Goal: Task Accomplishment & Management: Complete application form

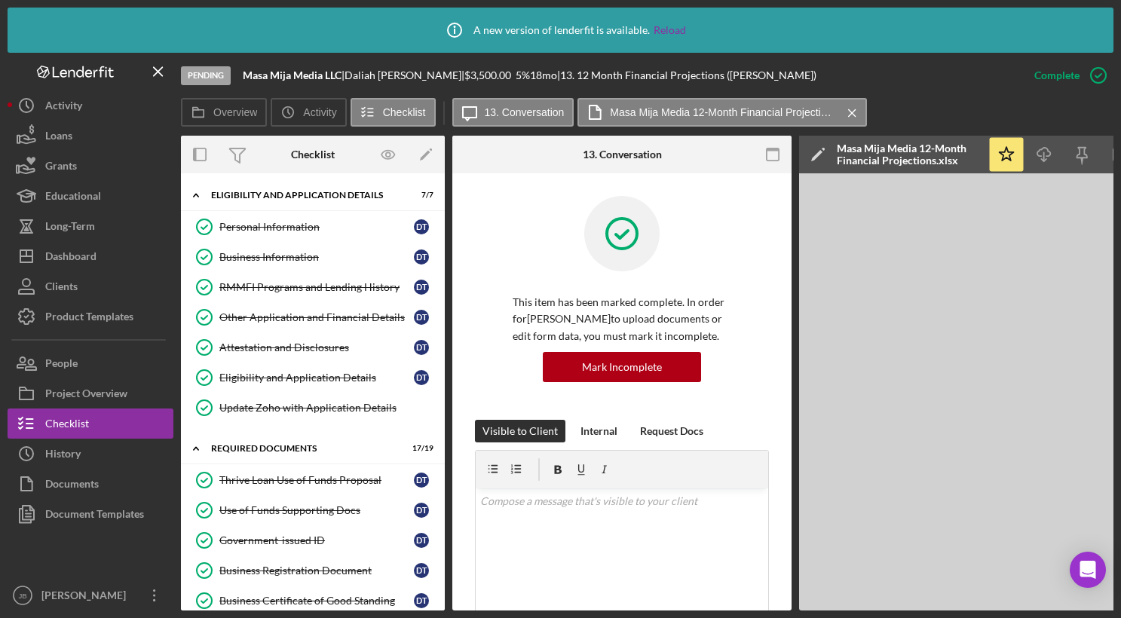
scroll to position [562, 0]
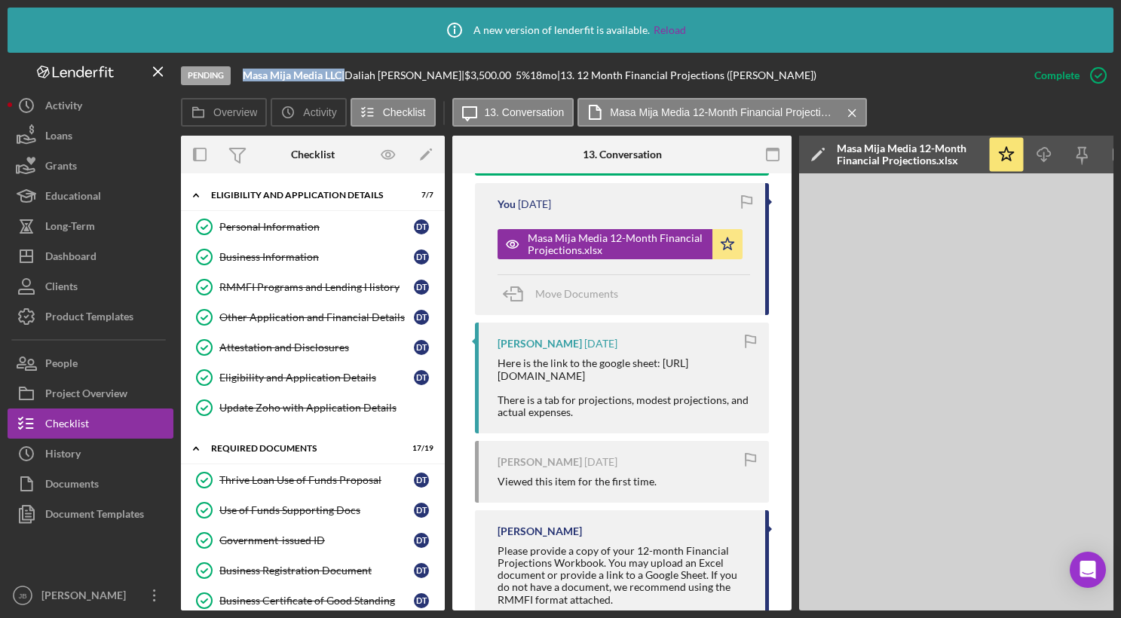
drag, startPoint x: 348, startPoint y: 75, endPoint x: 233, endPoint y: 73, distance: 115.4
click at [233, 73] on div "Pending Masa Mija Media LLC | [PERSON_NAME] | $3,500.00 5 % 18 mo | 13. 12 Mont…" at bounding box center [600, 75] width 838 height 45
copy div "Masa Mija Media LLC"
click at [104, 367] on button "People" at bounding box center [91, 363] width 166 height 30
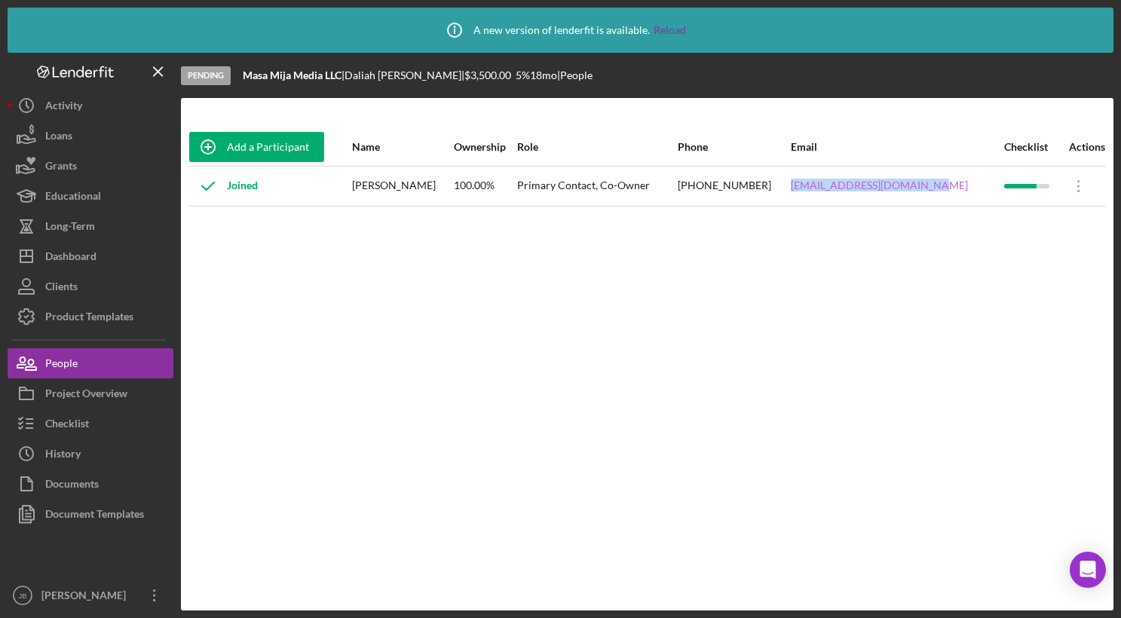
drag, startPoint x: 949, startPoint y: 185, endPoint x: 807, endPoint y: 188, distance: 142.5
click at [807, 188] on div "[EMAIL_ADDRESS][DOMAIN_NAME]" at bounding box center [897, 186] width 212 height 38
click at [87, 416] on div "Checklist" at bounding box center [67, 426] width 44 height 34
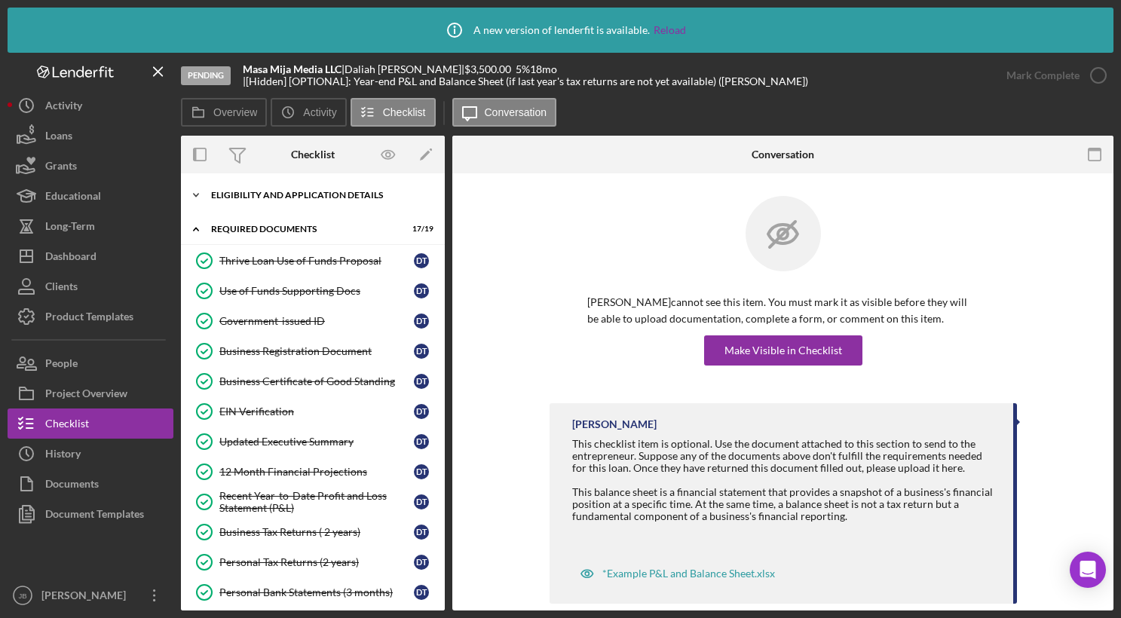
click at [359, 202] on div "Icon/Expander Eligibility and Application Details 7 / 7" at bounding box center [313, 195] width 264 height 30
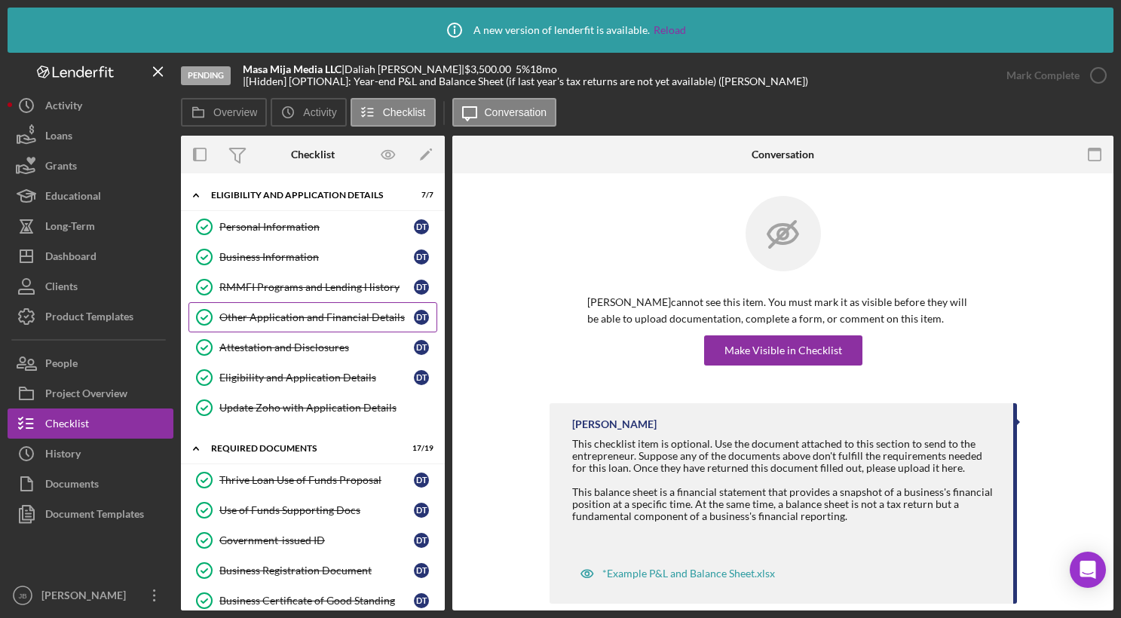
click at [341, 319] on div "Other Application and Financial Details" at bounding box center [316, 317] width 195 height 12
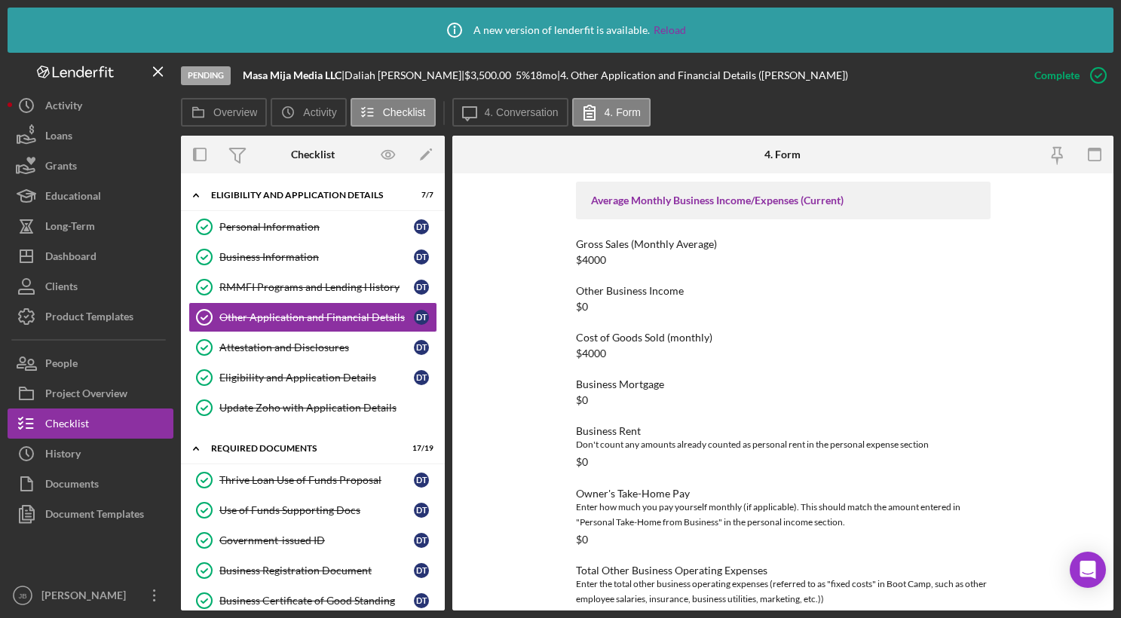
scroll to position [2446, 0]
drag, startPoint x: 613, startPoint y: 259, endPoint x: 568, endPoint y: 256, distance: 45.4
click at [568, 256] on div "To edit this form you must mark this item incomplete Loan Request Summary Pleas…" at bounding box center [782, 391] width 661 height 437
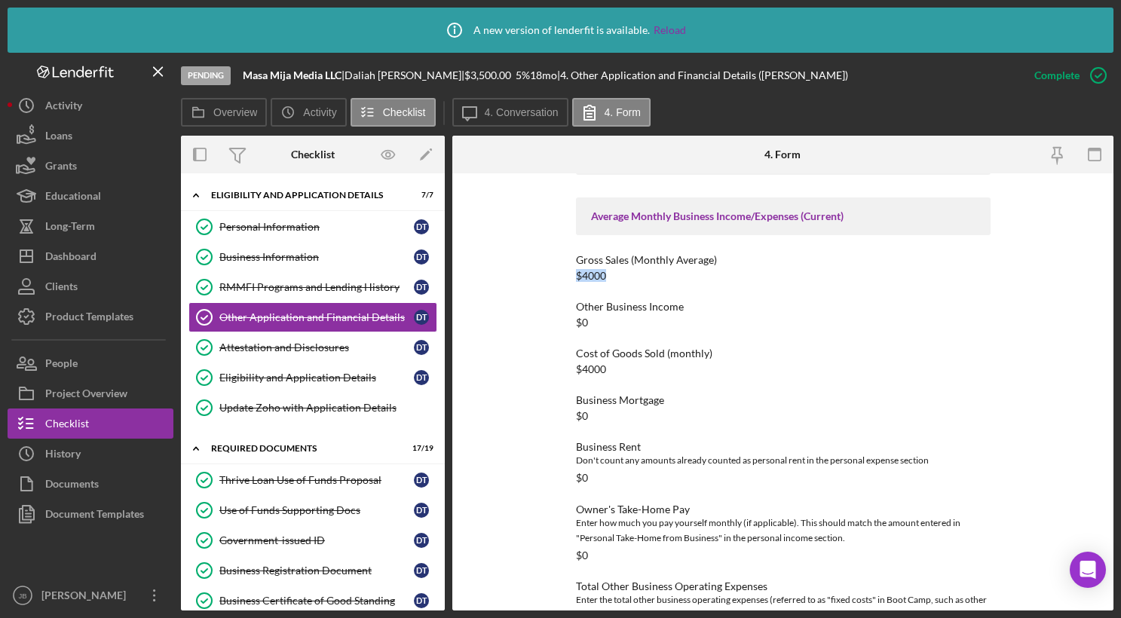
scroll to position [2440, 0]
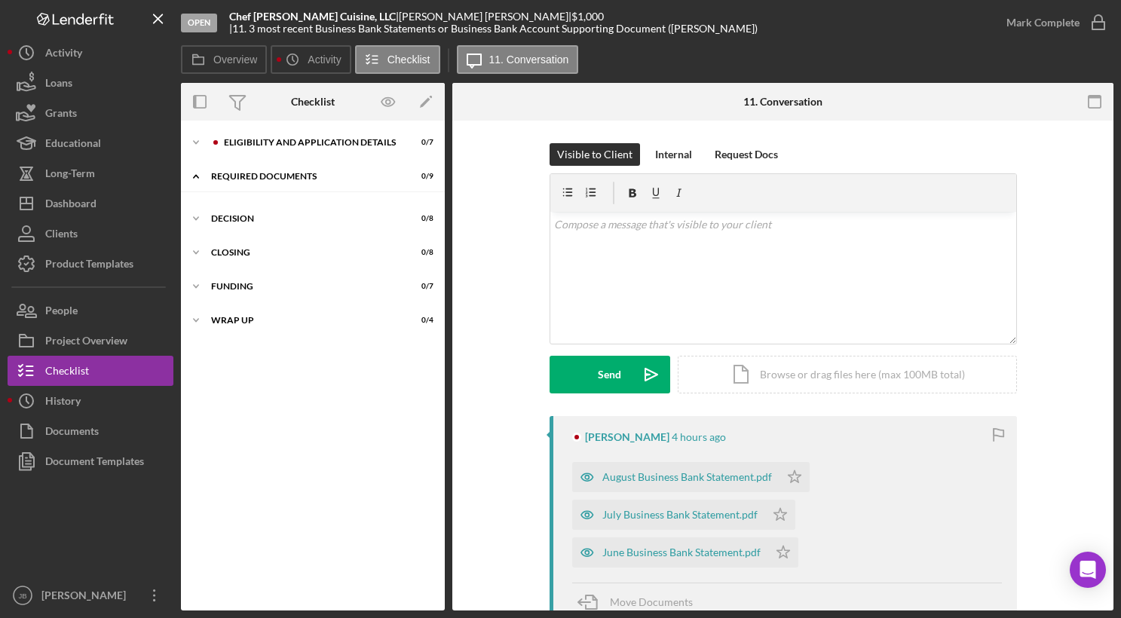
scroll to position [5, 0]
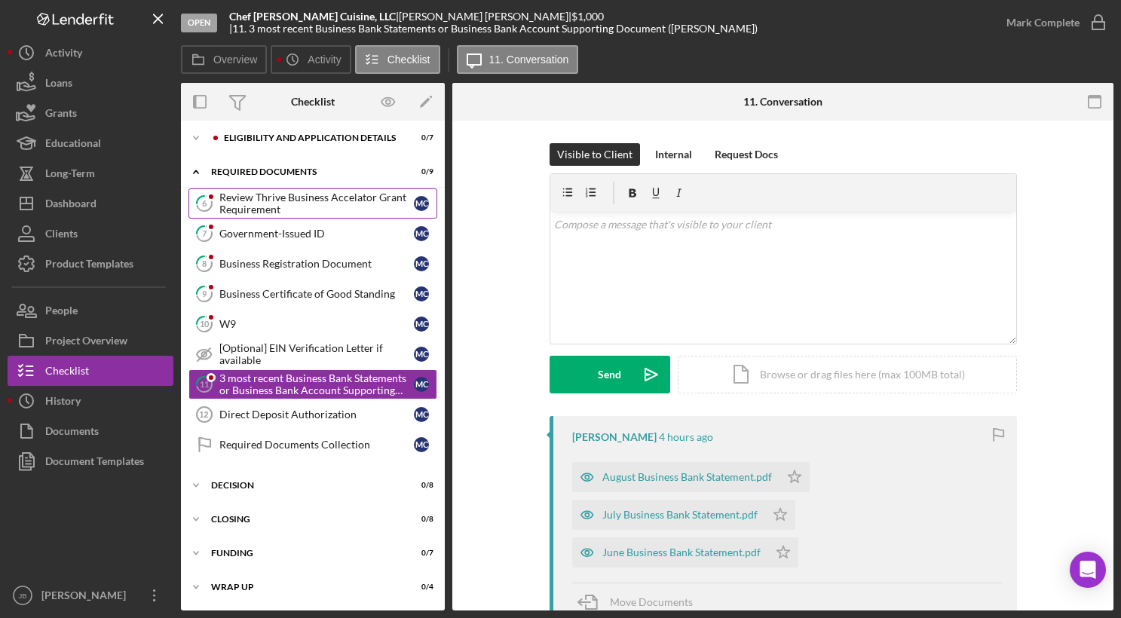
click at [301, 209] on div "Review Thrive Business Accelator Grant Requirement" at bounding box center [316, 203] width 195 height 24
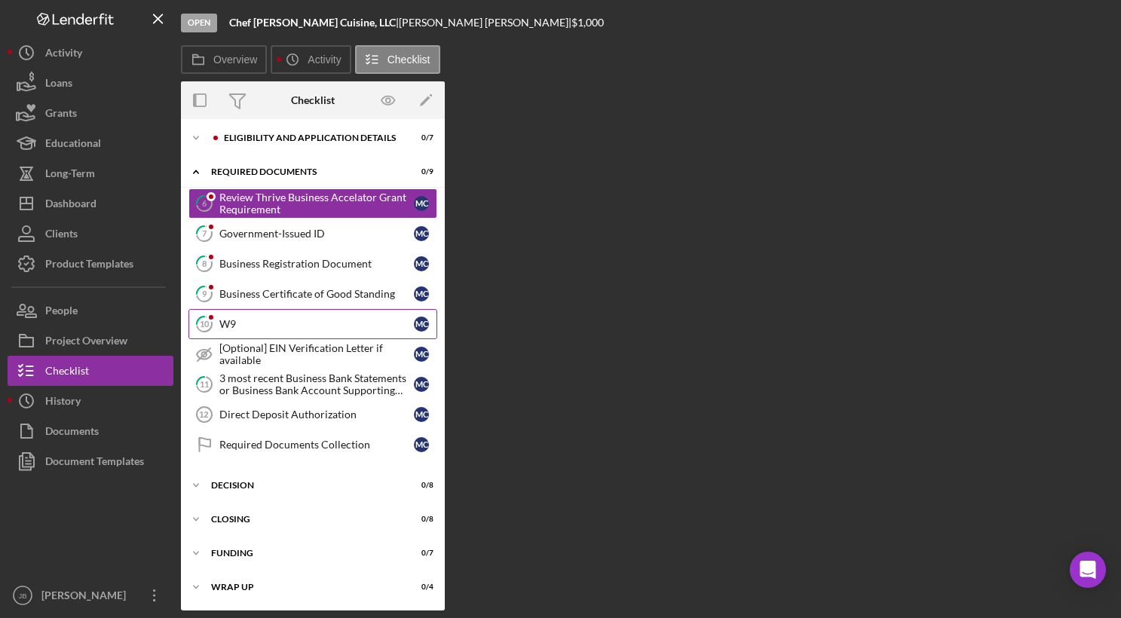
scroll to position [5, 0]
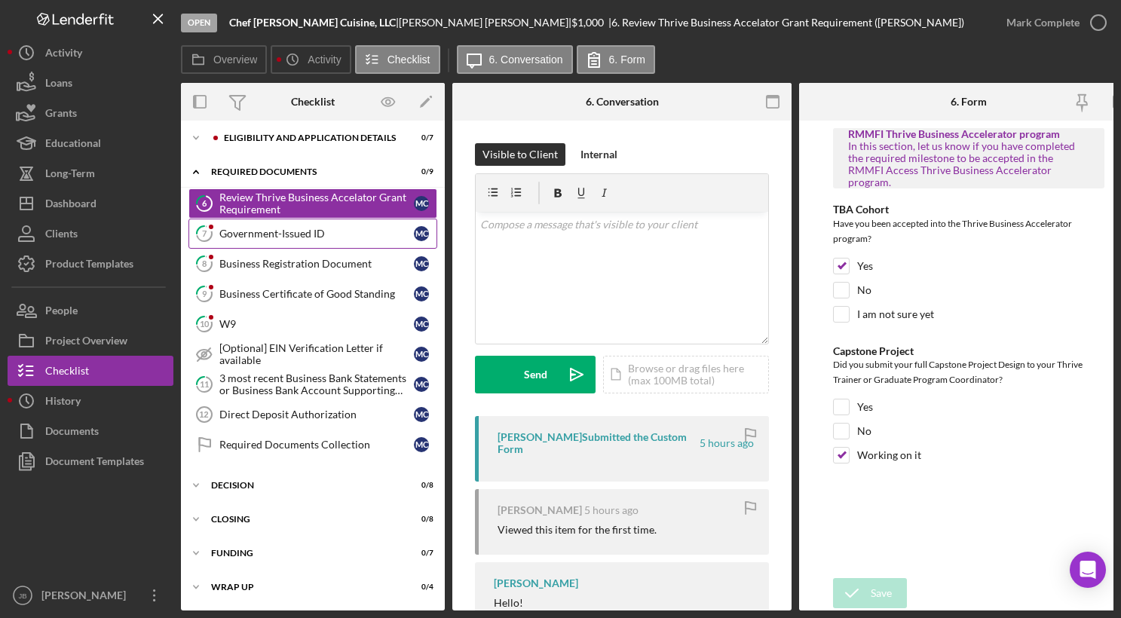
click at [296, 238] on div "Government-Issued ID" at bounding box center [316, 234] width 195 height 12
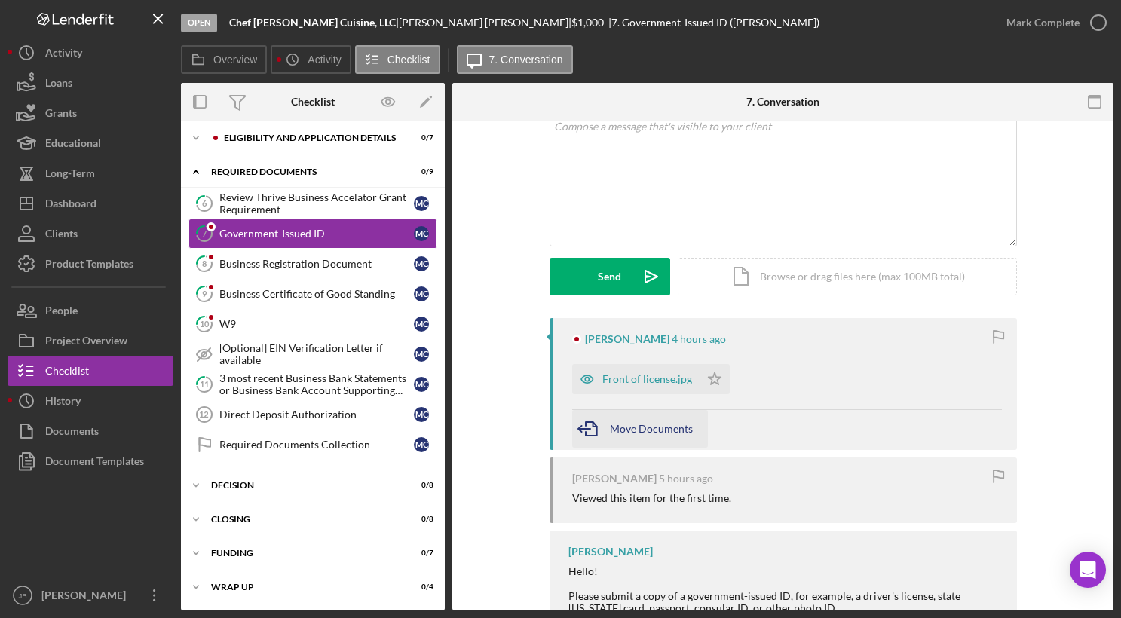
scroll to position [112, 0]
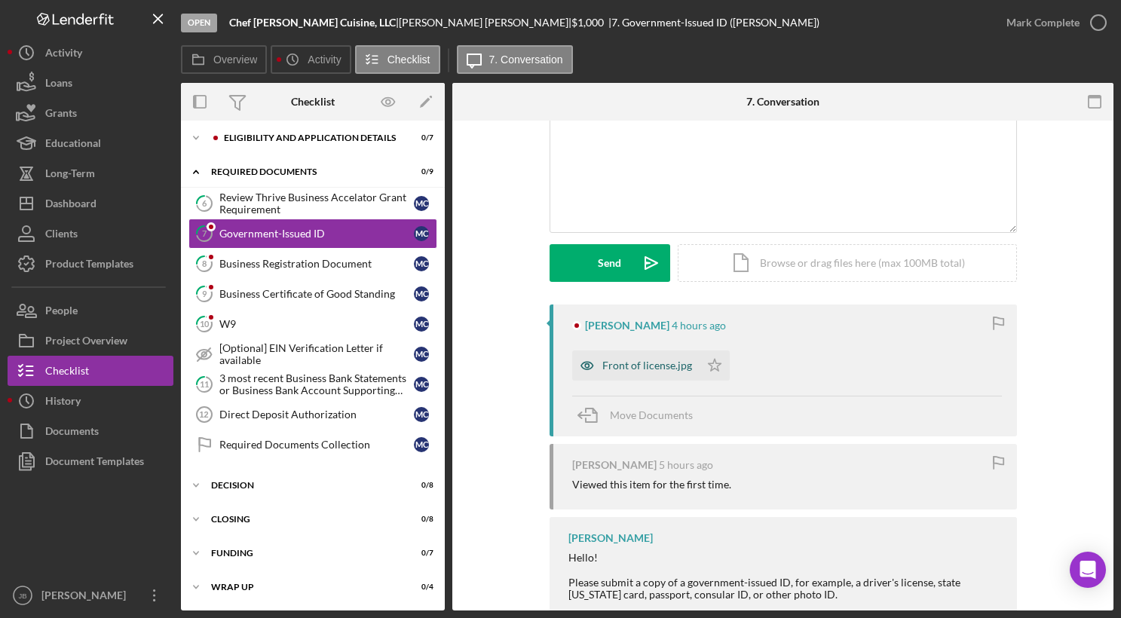
click at [643, 363] on div "Front of license.jpg" at bounding box center [647, 366] width 90 height 12
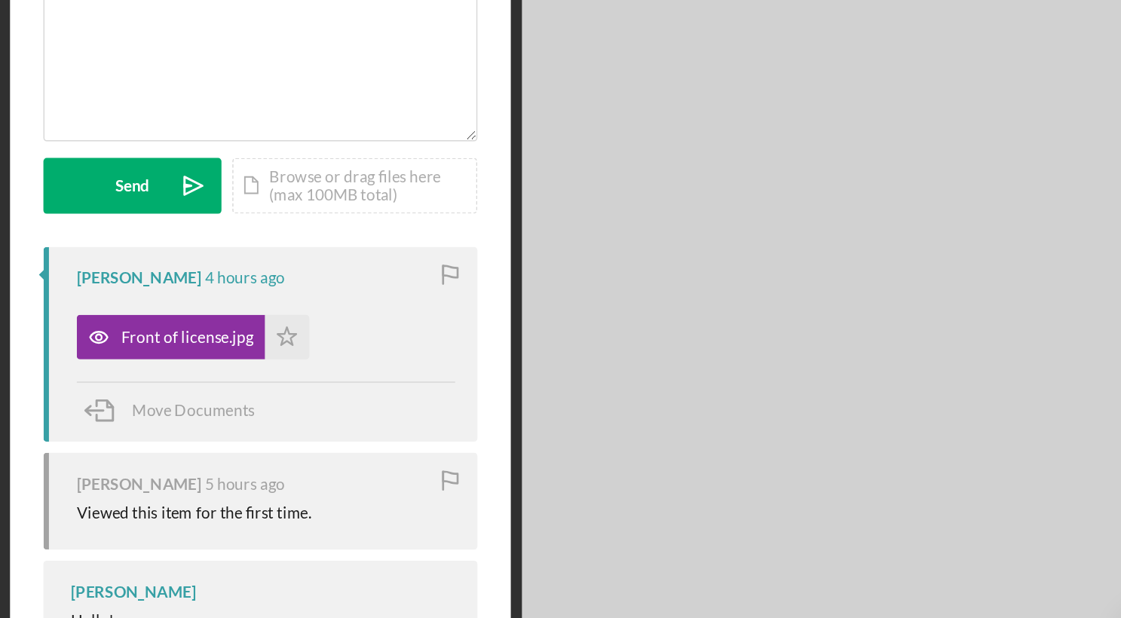
scroll to position [0, 0]
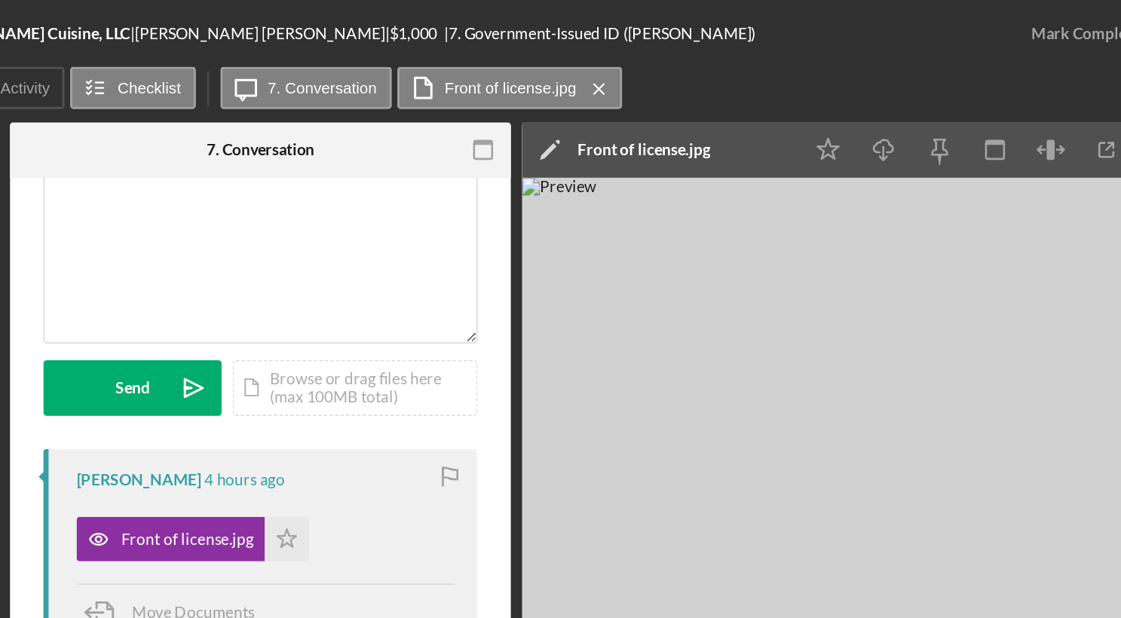
click at [757, 299] on img at bounding box center [887, 366] width 452 height 490
click at [507, 173] on div "v Color teal Color pink Remove color Add row above Add row below Add column bef…" at bounding box center [484, 166] width 293 height 132
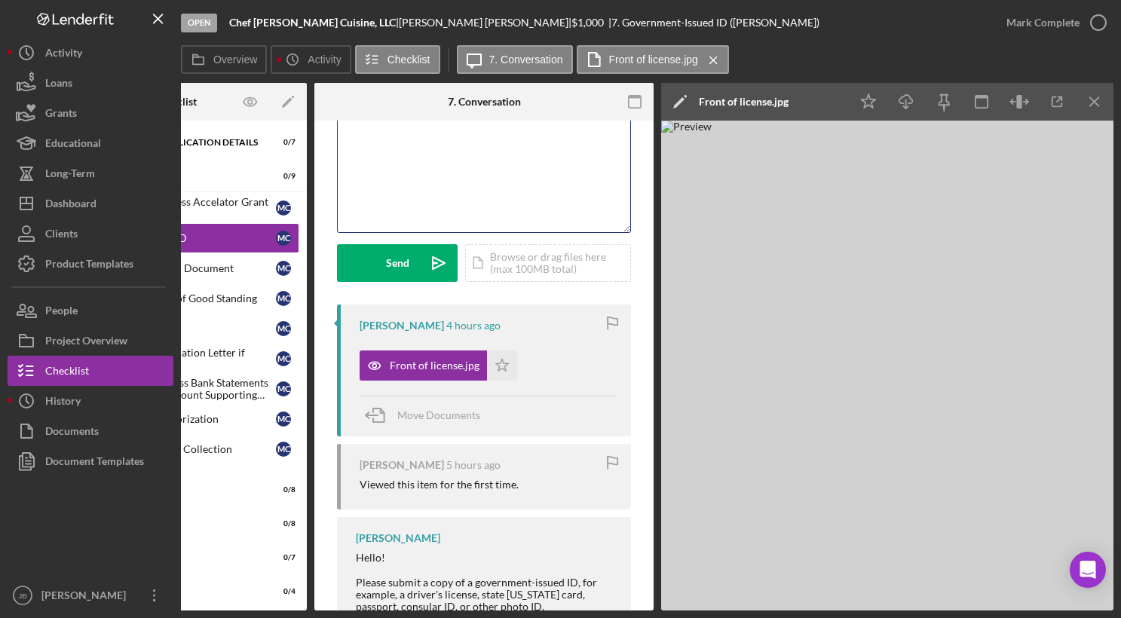
click at [534, 207] on div "v Color teal Color pink Remove color Add row above Add row below Add column bef…" at bounding box center [484, 166] width 293 height 132
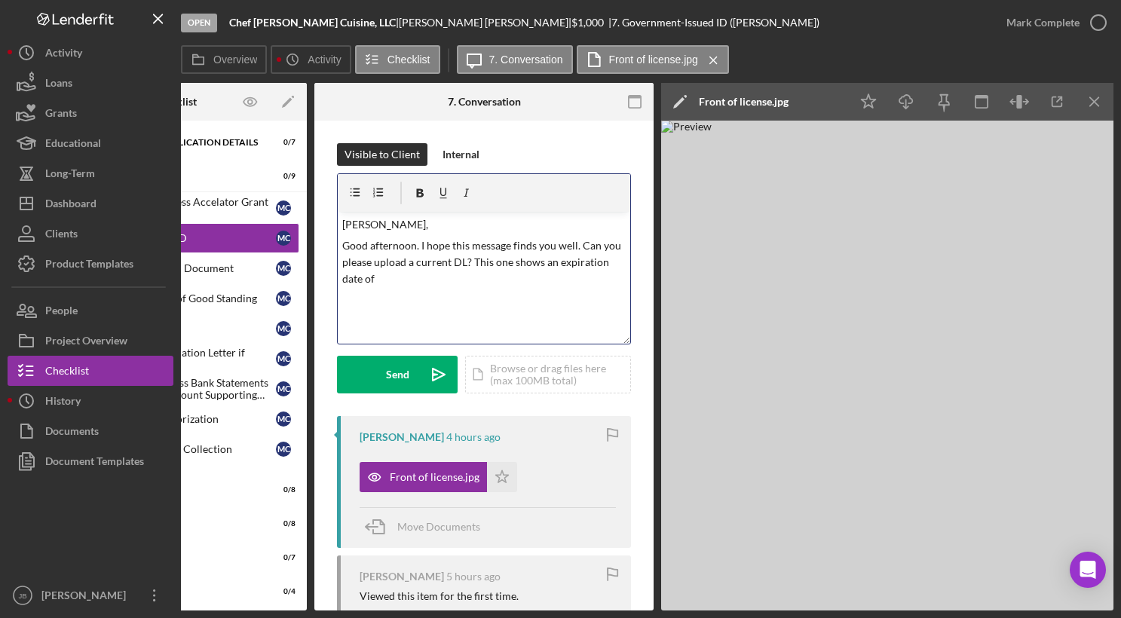
click at [443, 279] on p "Good afternoon. I hope this message finds you well. Can you please upload a cur…" at bounding box center [484, 262] width 284 height 51
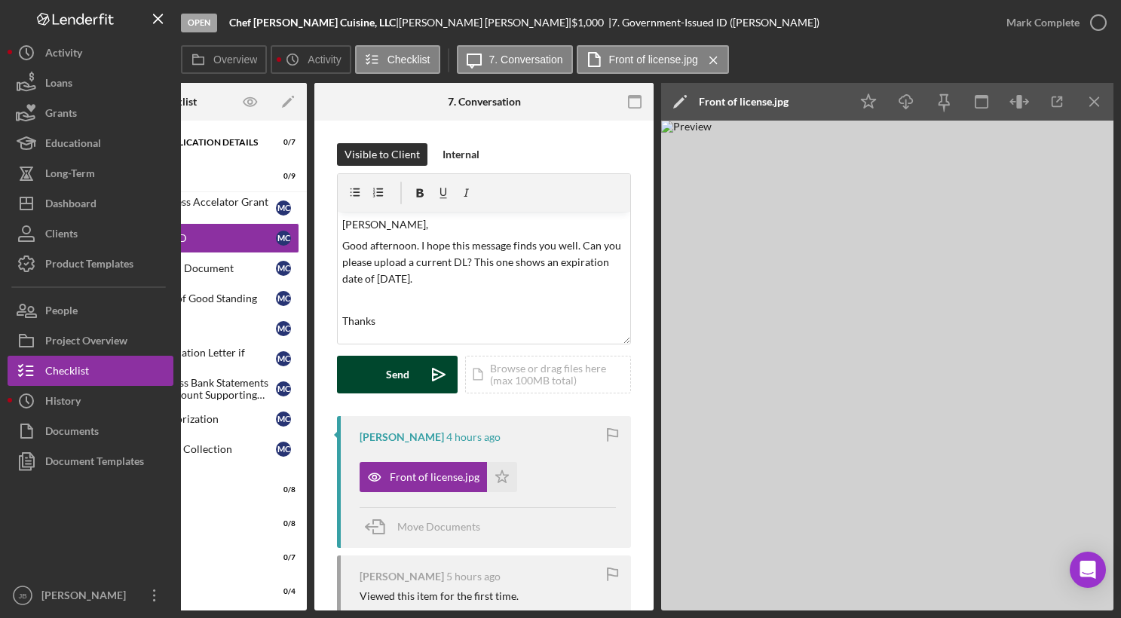
click at [415, 377] on button "Send Icon/icon-invite-send" at bounding box center [397, 375] width 121 height 38
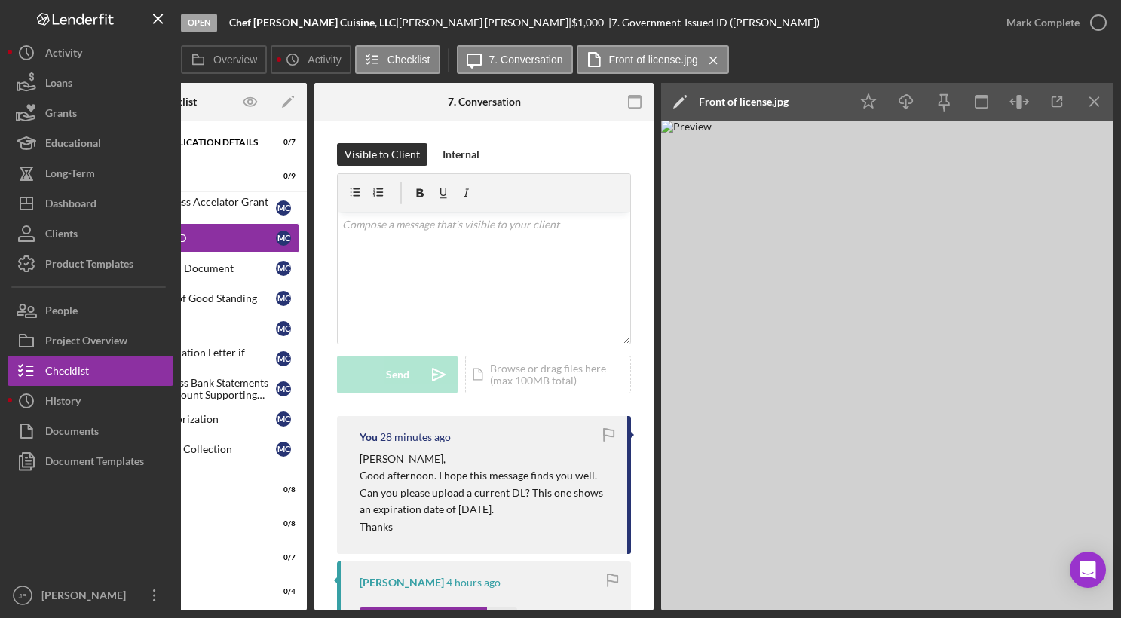
scroll to position [0, 138]
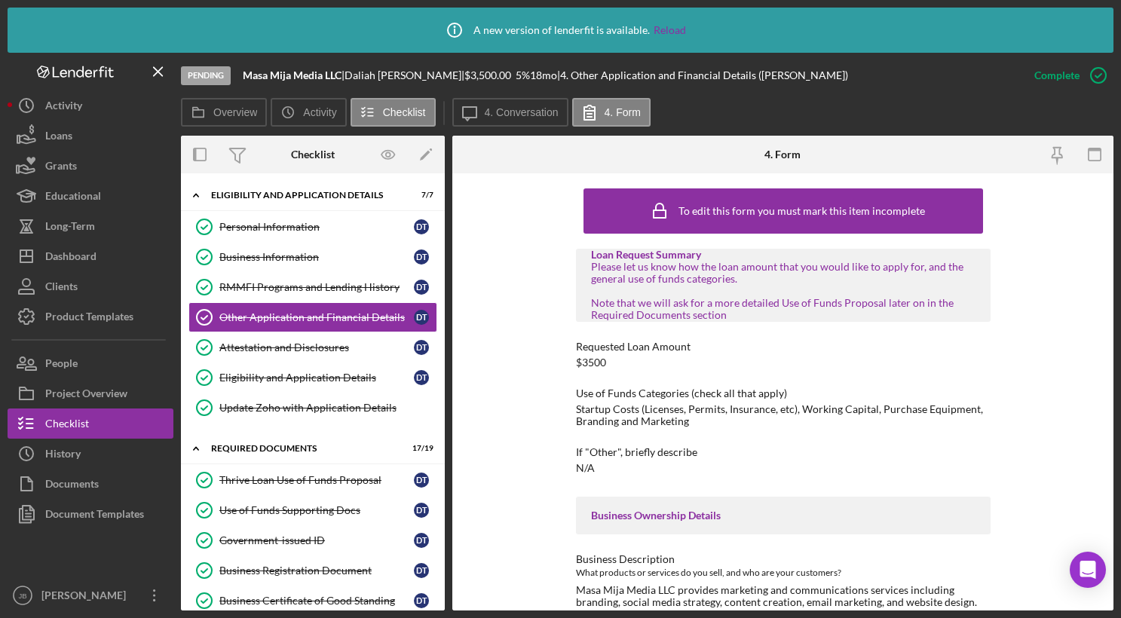
scroll to position [2440, 0]
